Goal: Task Accomplishment & Management: Manage account settings

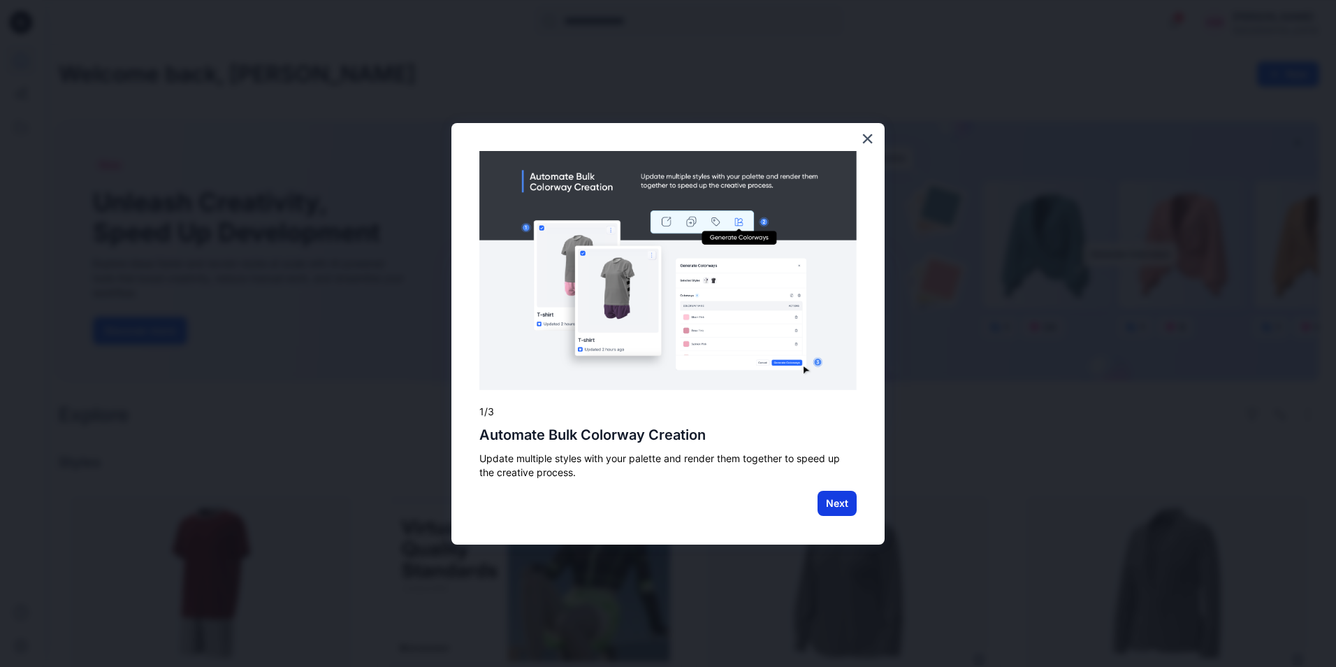
click at [846, 509] on button "Next" at bounding box center [836, 502] width 39 height 25
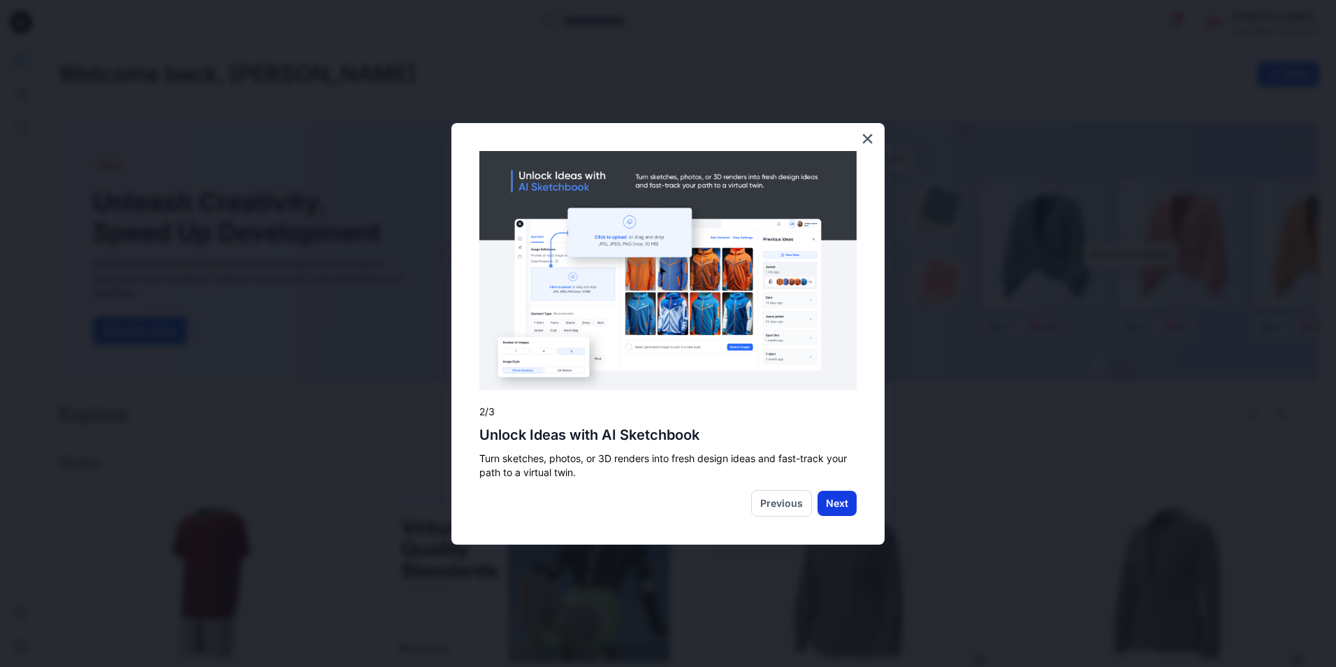
click at [832, 506] on button "Next" at bounding box center [836, 502] width 39 height 25
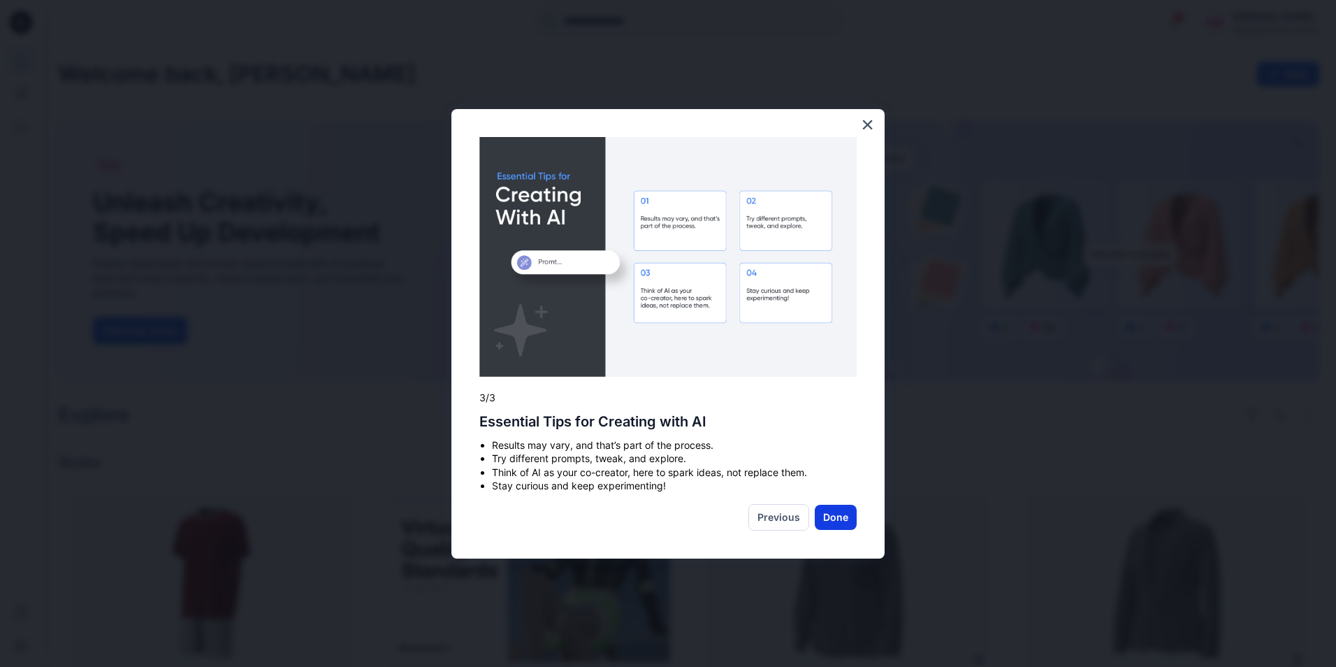
click at [834, 523] on button "Done" at bounding box center [836, 516] width 42 height 25
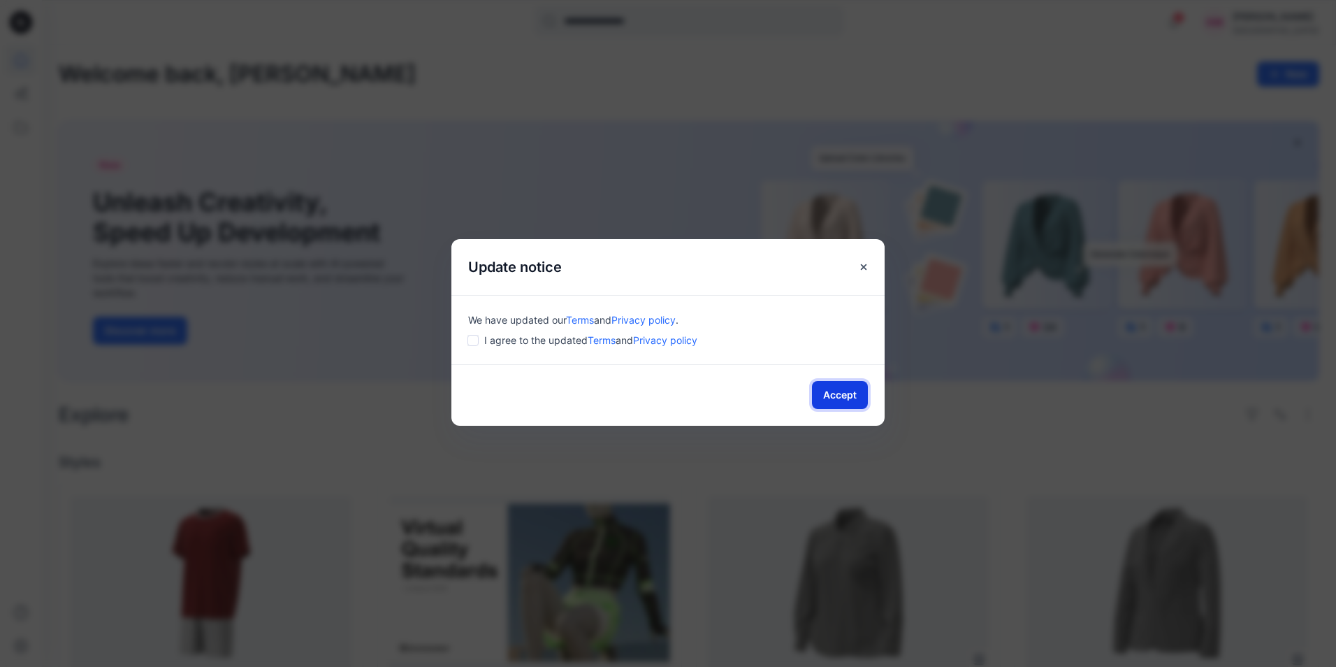
click at [827, 393] on button "Accept" at bounding box center [840, 395] width 56 height 28
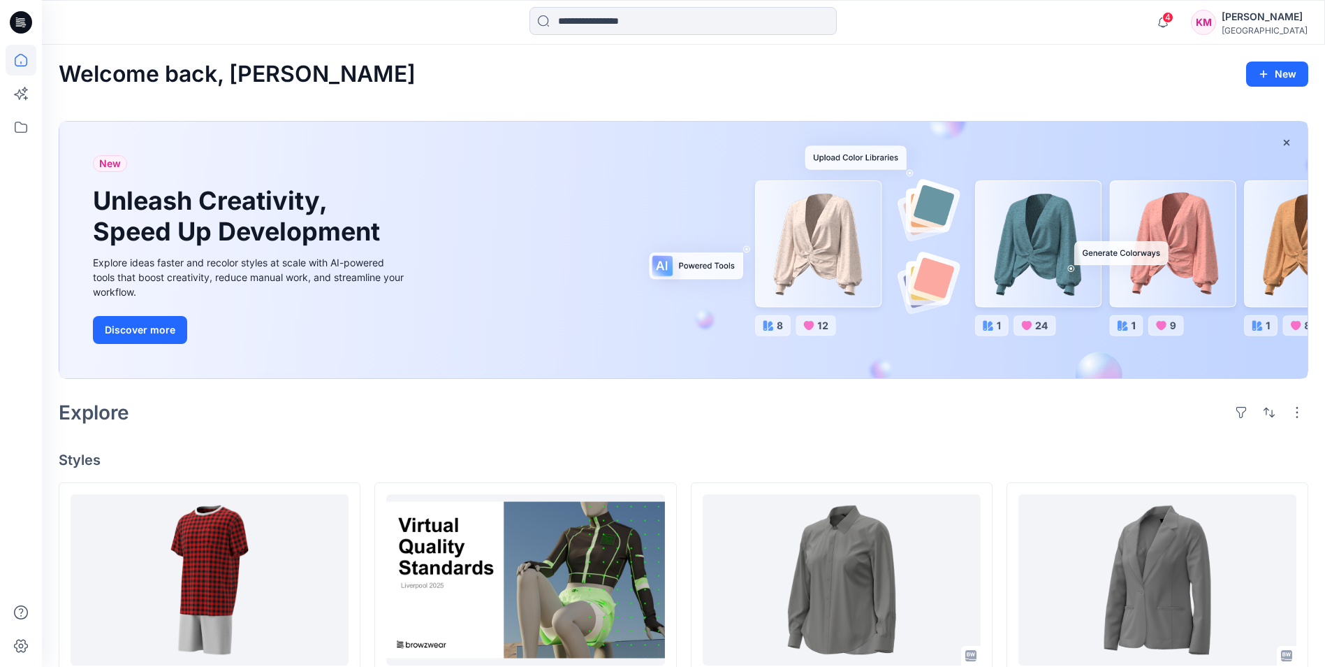
click at [1235, 23] on div "[PERSON_NAME]" at bounding box center [1265, 16] width 86 height 17
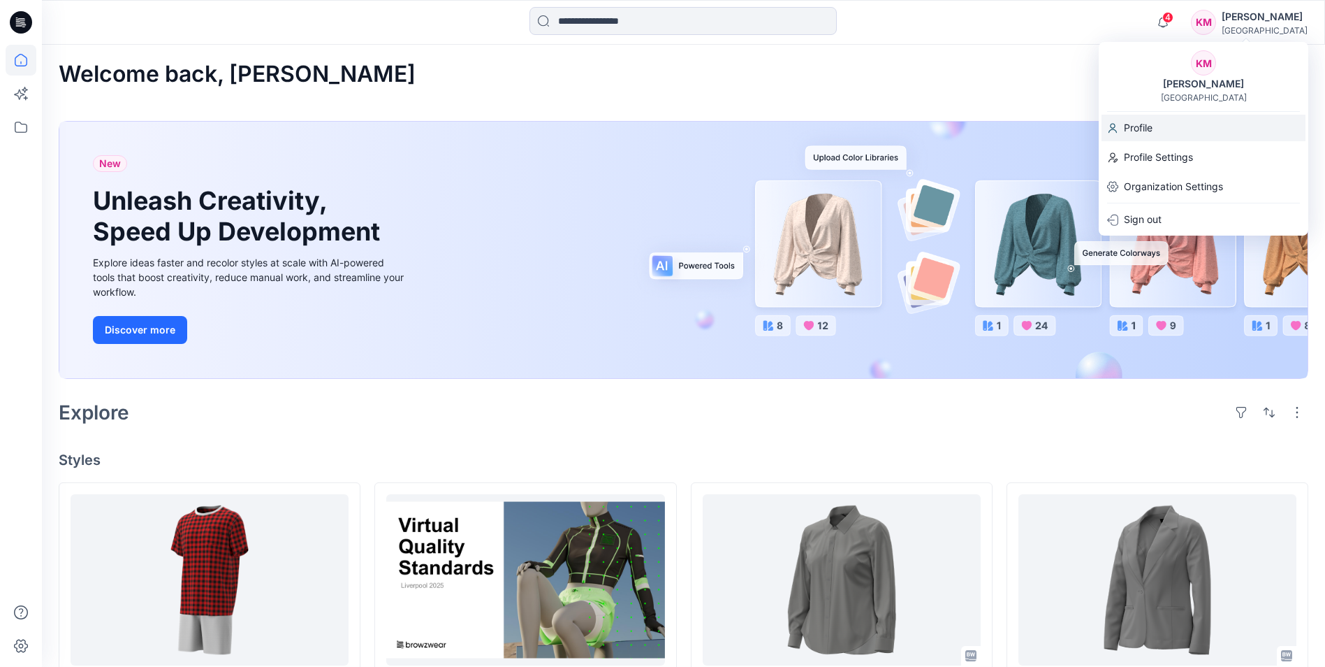
click at [1149, 126] on p "Profile" at bounding box center [1138, 128] width 29 height 27
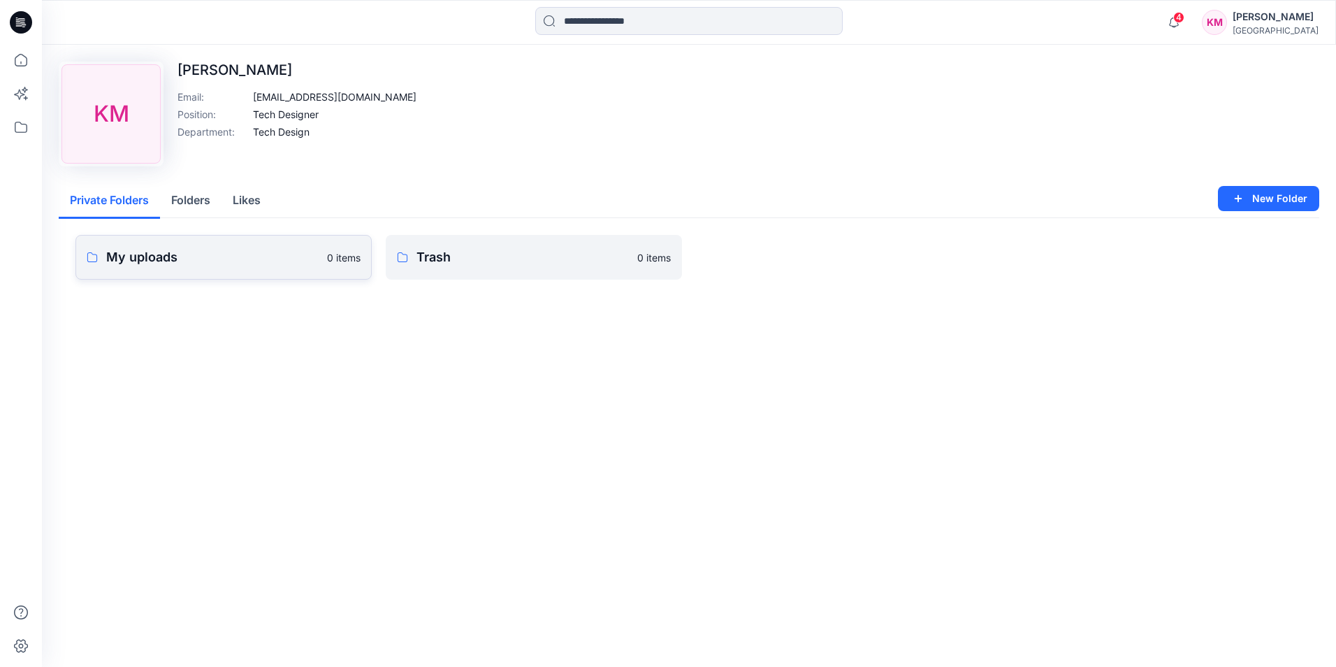
click at [117, 243] on link "My uploads 0 items" at bounding box center [223, 257] width 296 height 45
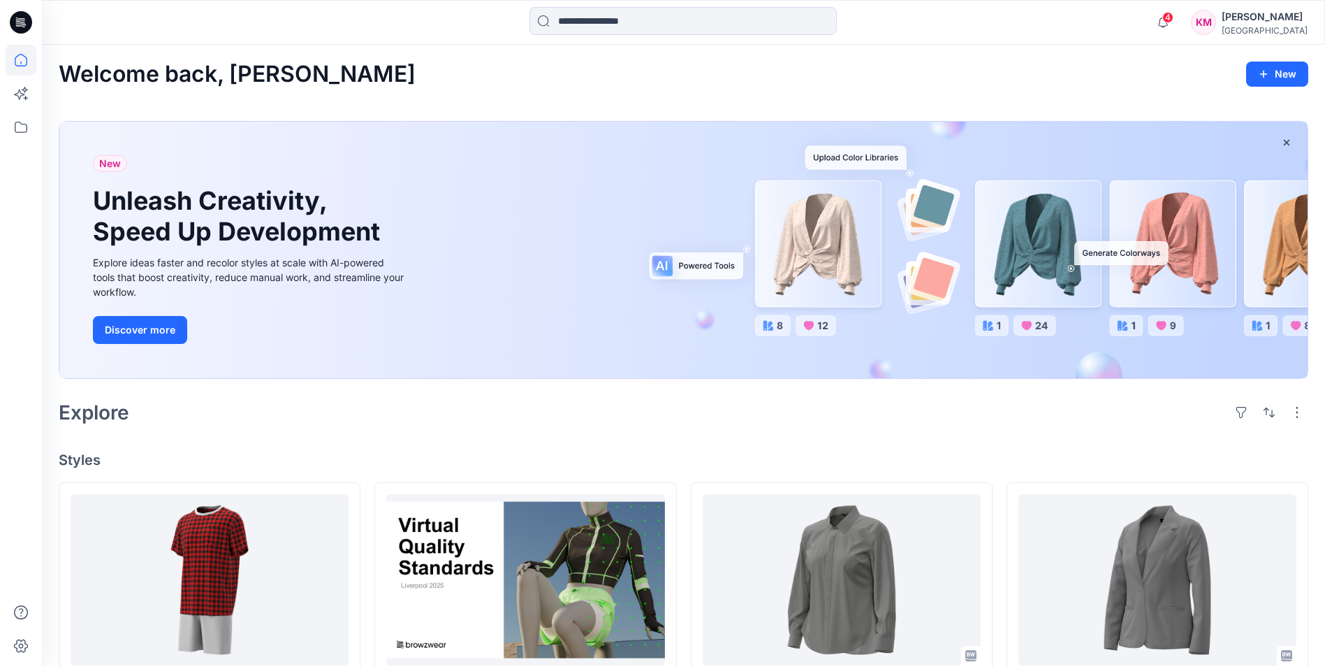
click at [22, 20] on icon at bounding box center [21, 22] width 22 height 22
click at [22, 24] on icon at bounding box center [23, 24] width 5 height 1
click at [1235, 4] on div "4 Notifications [PERSON_NAME] has invited you to the Folder TEKSTYLE 16 hours a…" at bounding box center [684, 22] width 1284 height 45
click at [1205, 20] on div "KM" at bounding box center [1203, 22] width 25 height 25
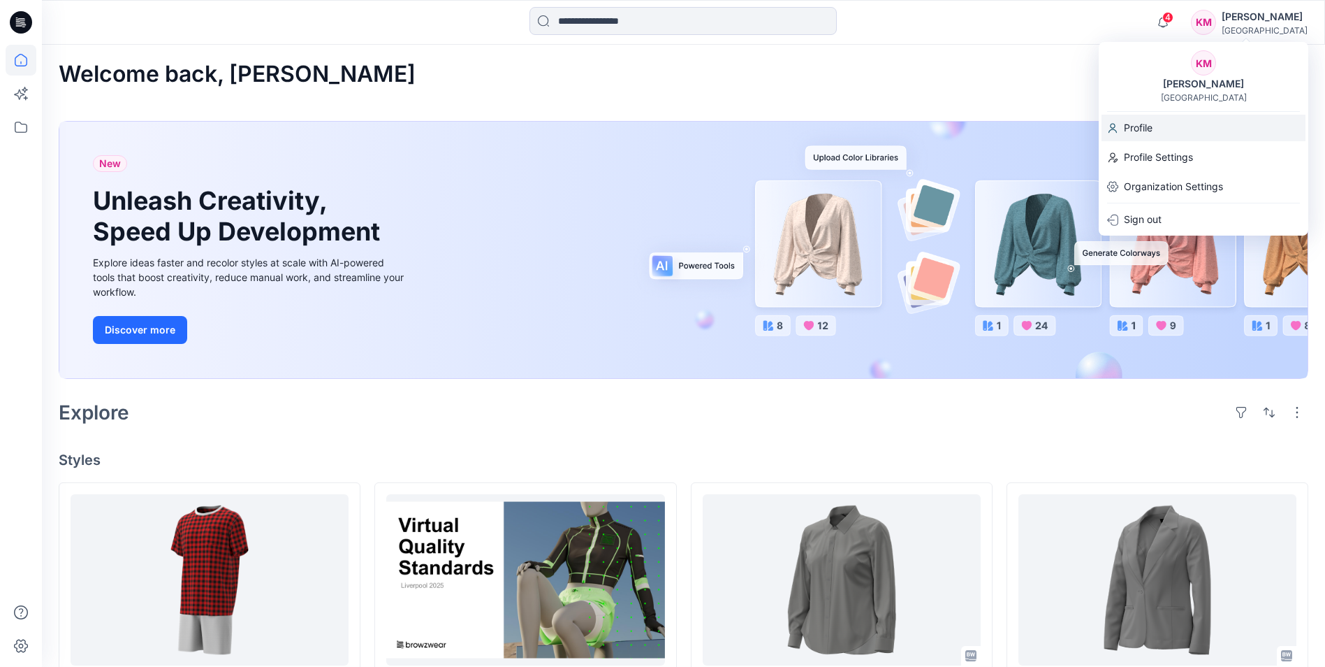
click at [1137, 126] on p "Profile" at bounding box center [1138, 128] width 29 height 27
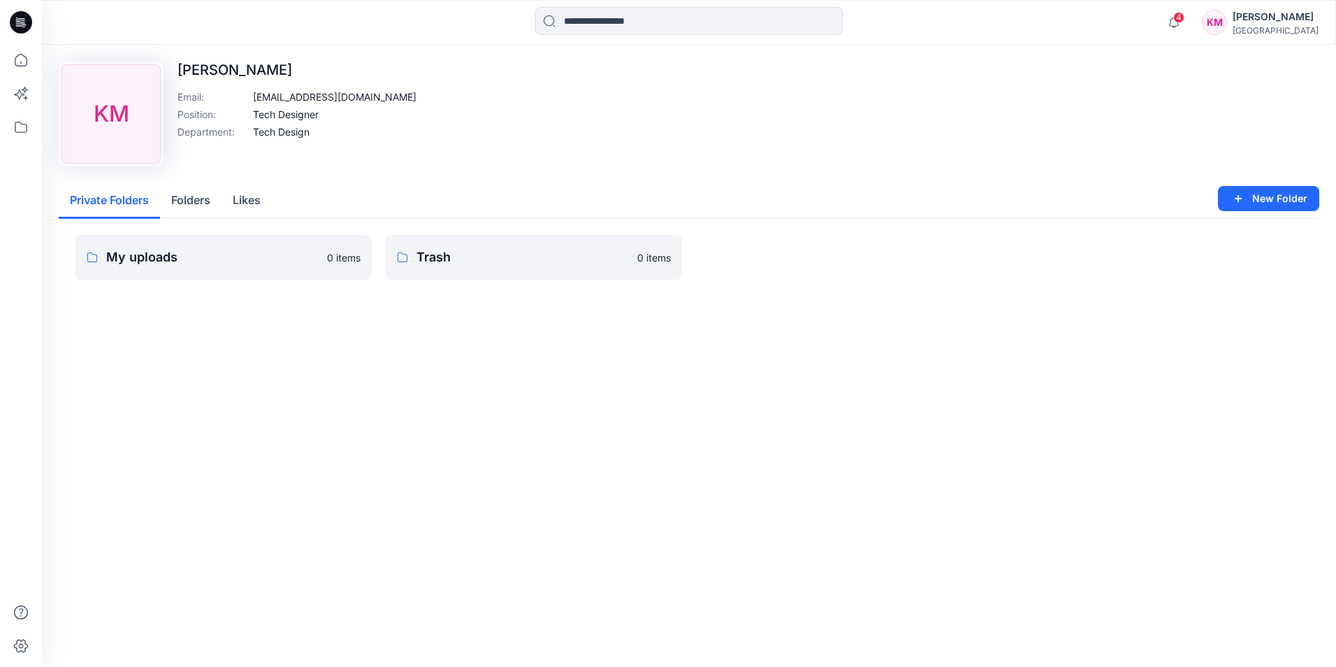
click at [15, 16] on icon at bounding box center [21, 22] width 22 height 22
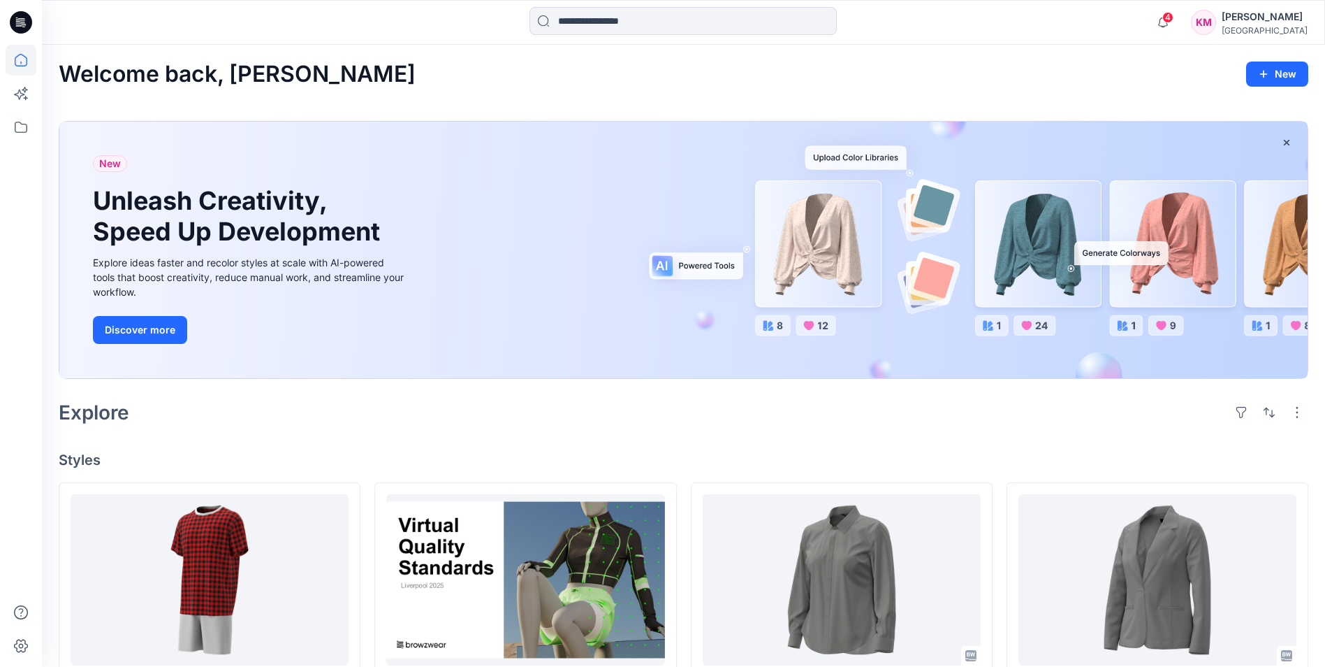
click at [1222, 20] on div "[PERSON_NAME]" at bounding box center [1265, 16] width 86 height 17
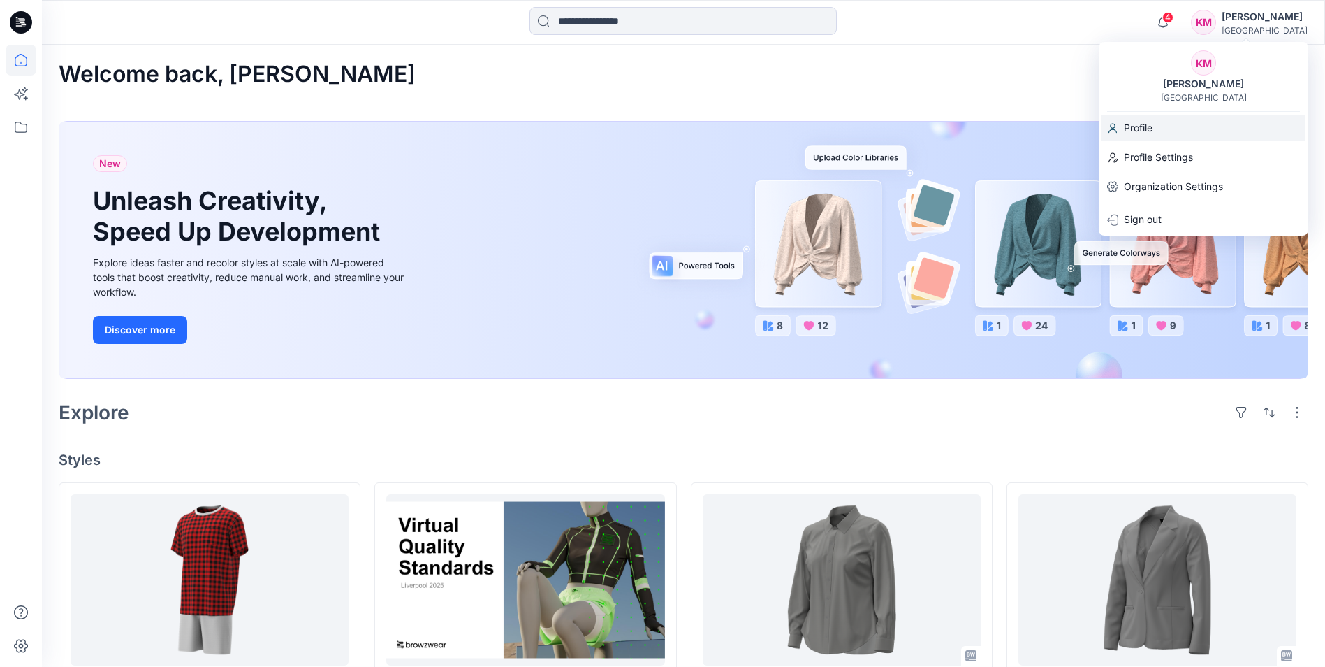
click at [1137, 122] on p "Profile" at bounding box center [1138, 128] width 29 height 27
